Goal: Answer question/provide support

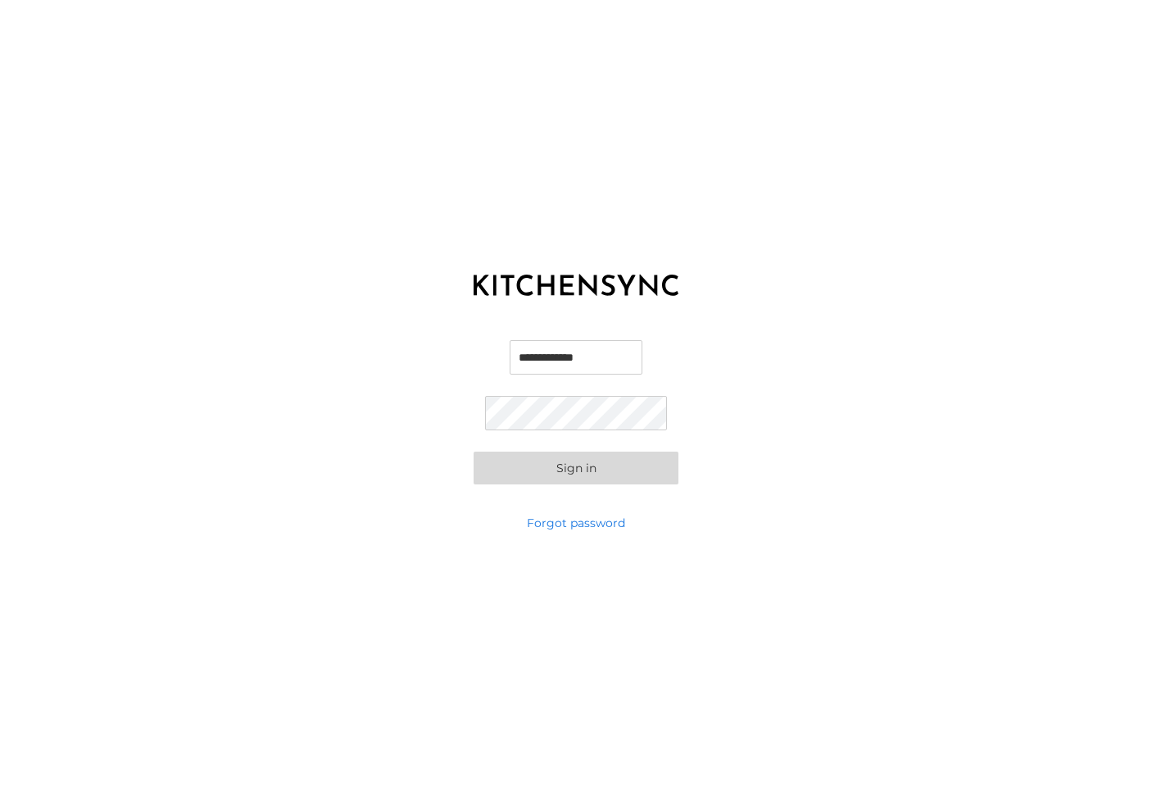
click at [582, 463] on button "Sign in" at bounding box center [576, 467] width 205 height 33
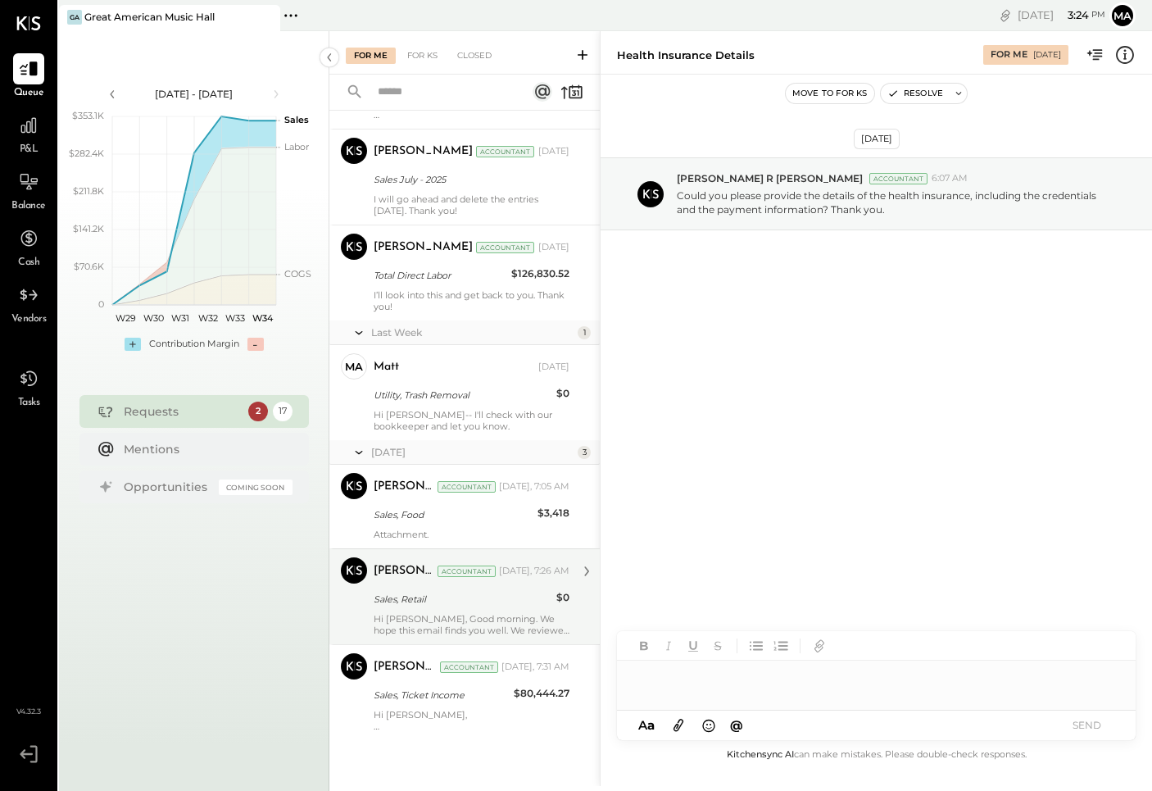
scroll to position [1262, 0]
click at [470, 608] on div "[PERSON_NAME] Accountant [DATE], 7:26 AM Sales, Retail $0 Hi [PERSON_NAME], Goo…" at bounding box center [472, 594] width 196 height 79
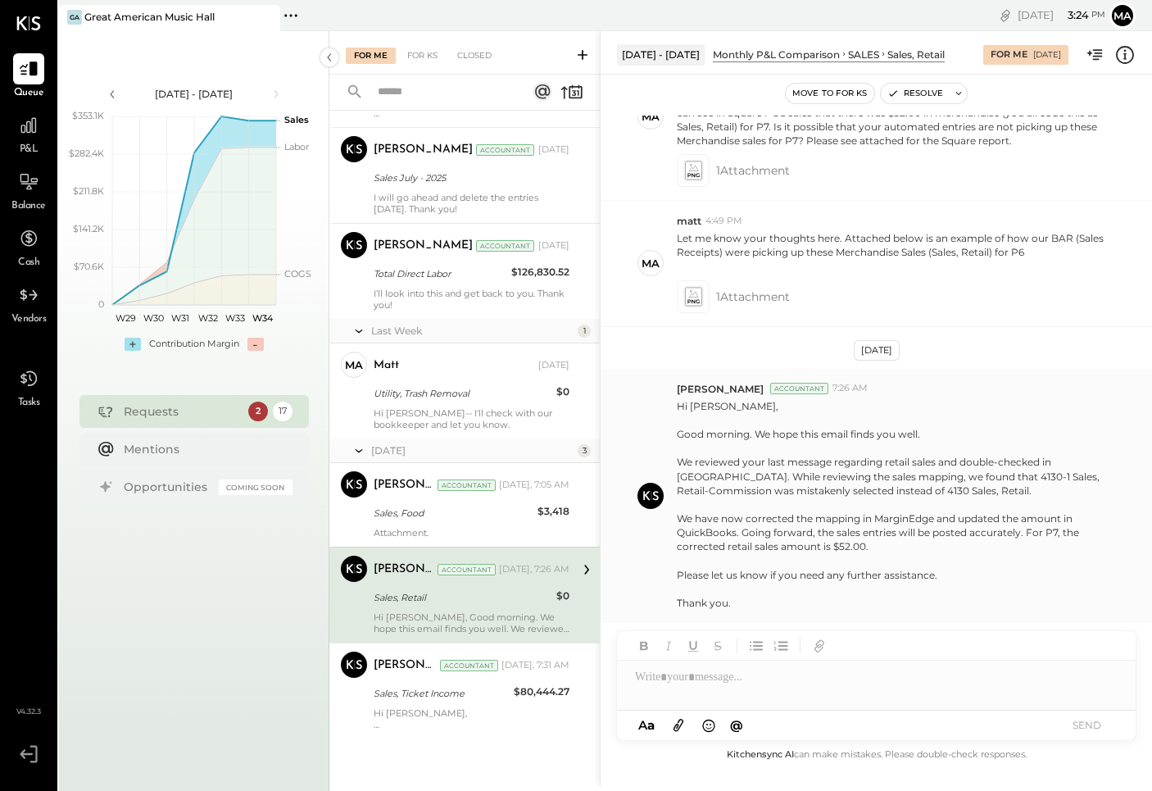
scroll to position [310, 0]
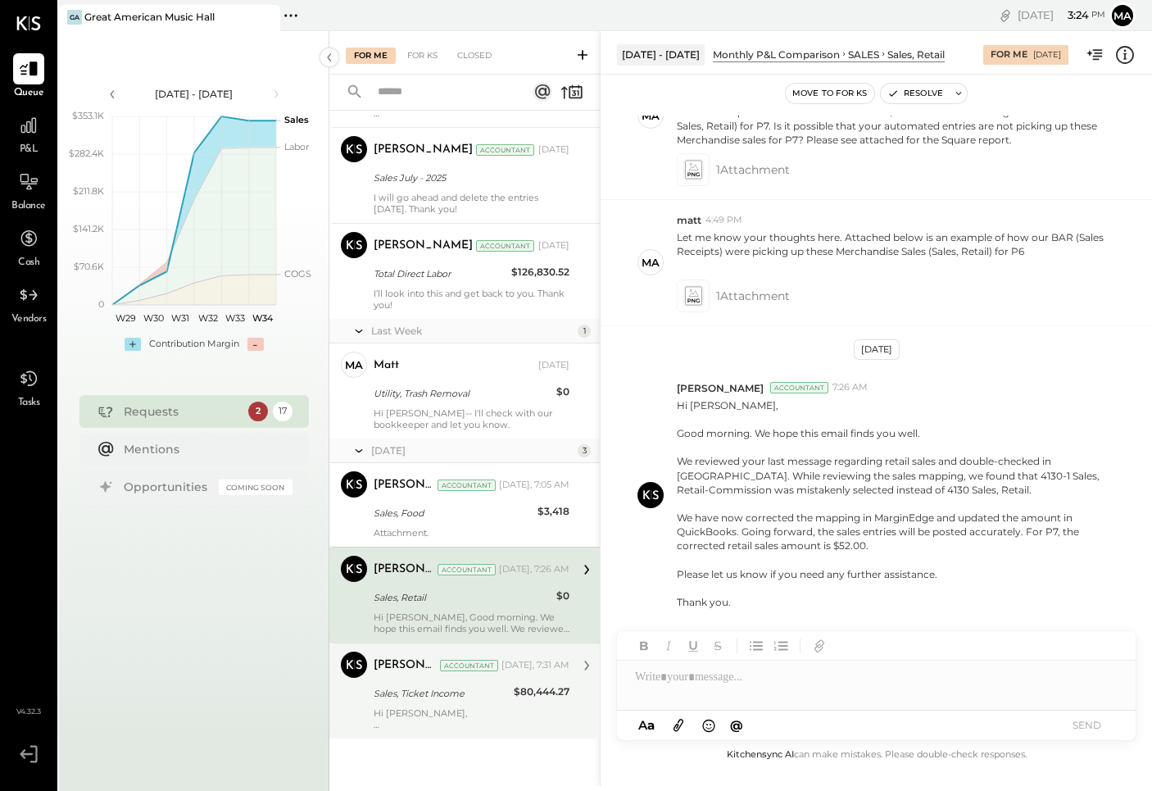
click at [436, 716] on div "Hi [PERSON_NAME], We would appreciate your guidance on how to download the mont…" at bounding box center [472, 718] width 196 height 23
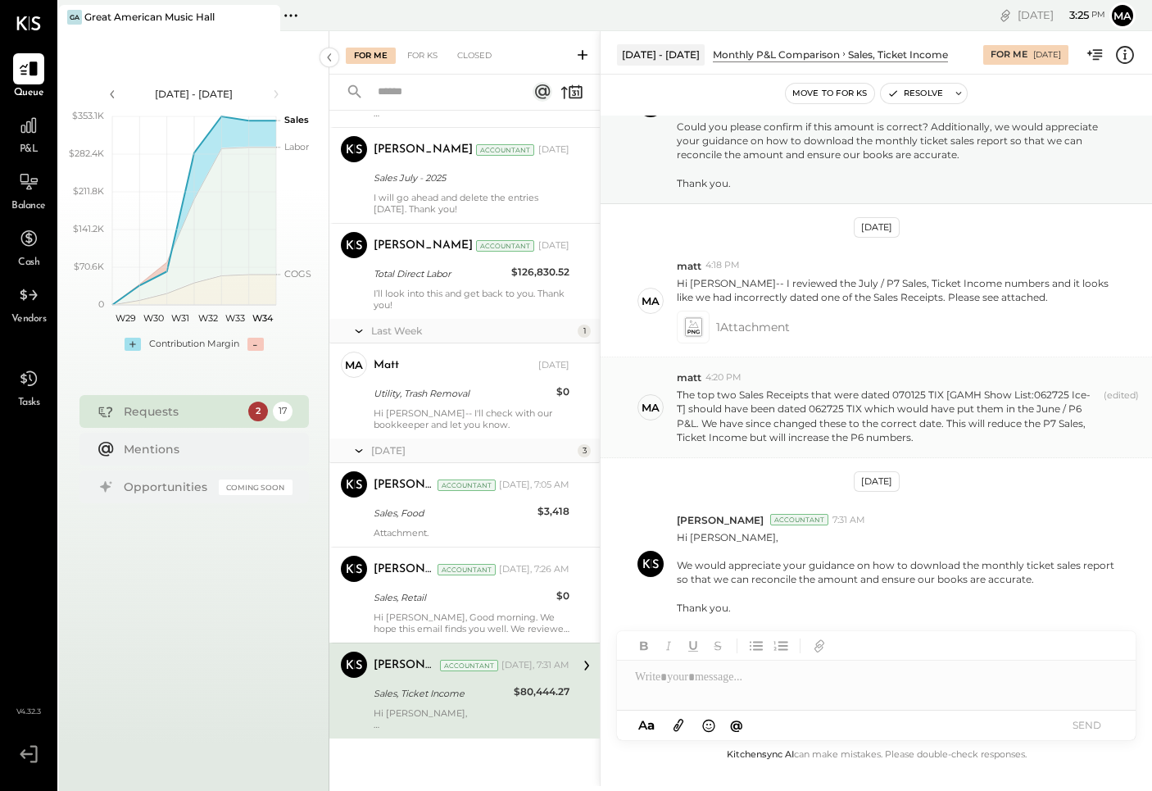
scroll to position [159, 0]
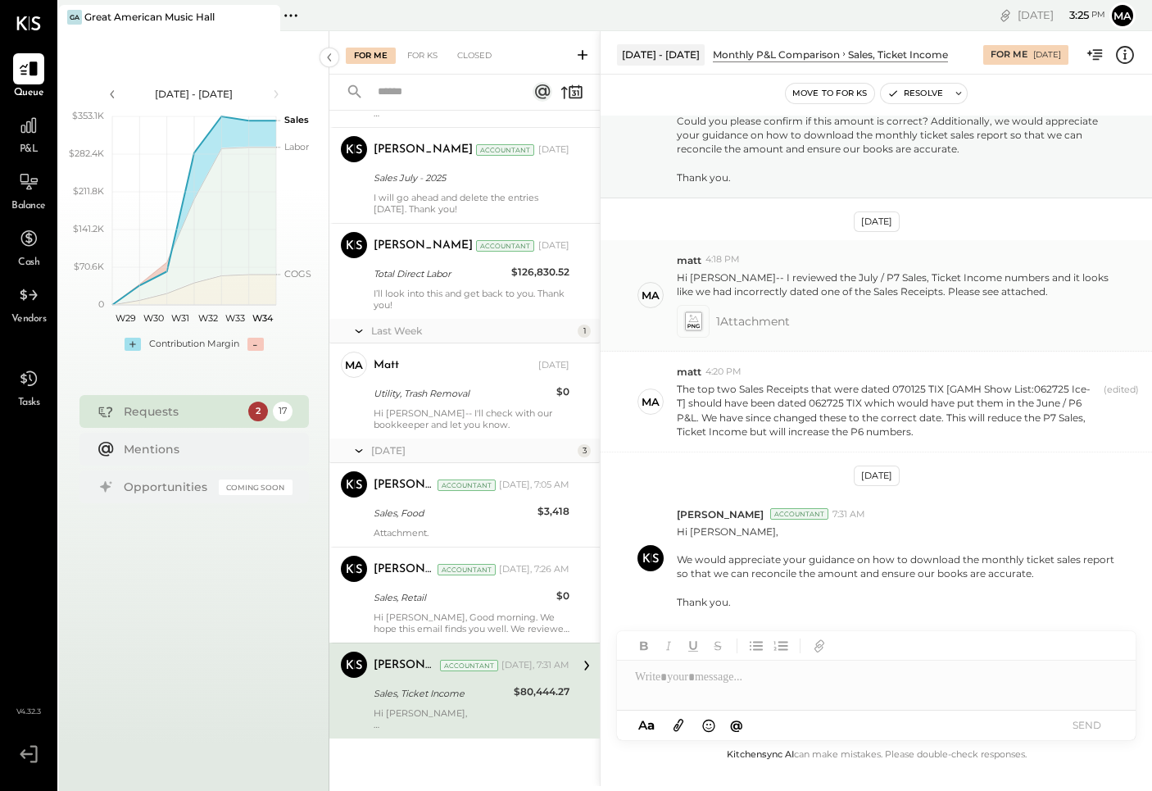
click at [698, 319] on icon at bounding box center [692, 321] width 17 height 19
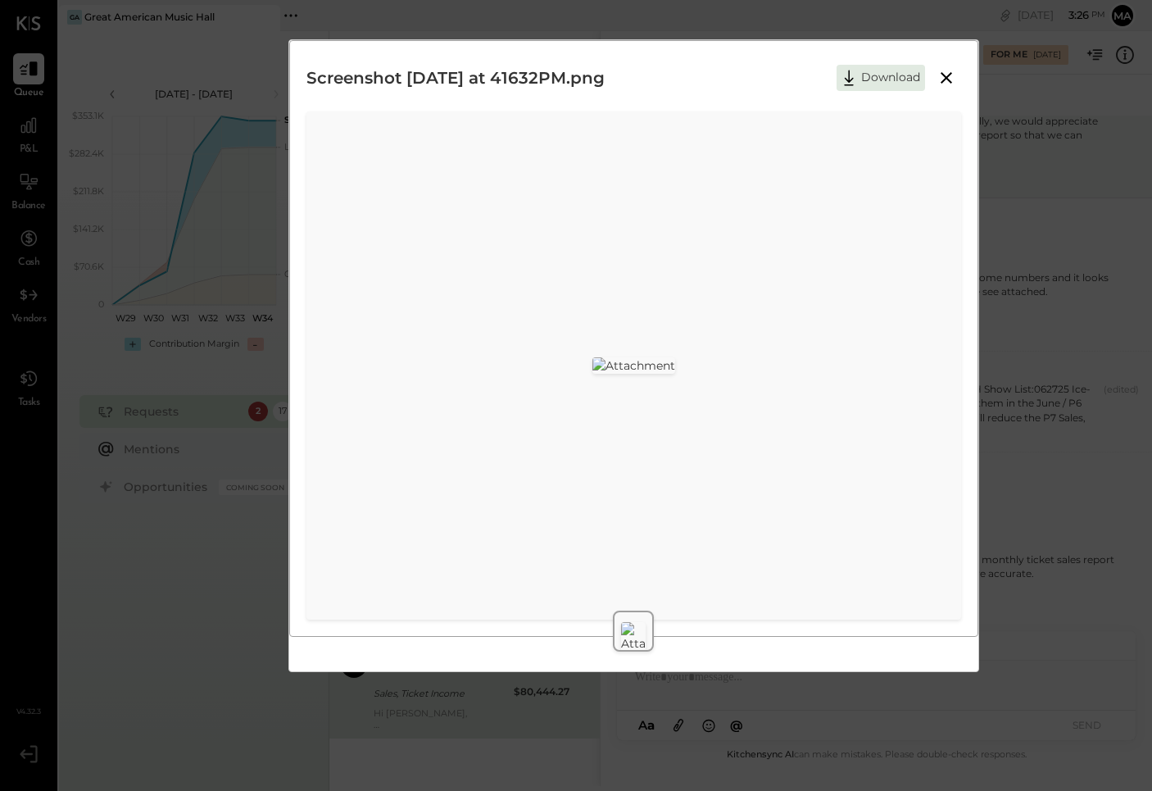
click at [1049, 209] on div "Screenshot [DATE] at 41632PM.png Download" at bounding box center [576, 395] width 1152 height 791
